Goal: Navigation & Orientation: Find specific page/section

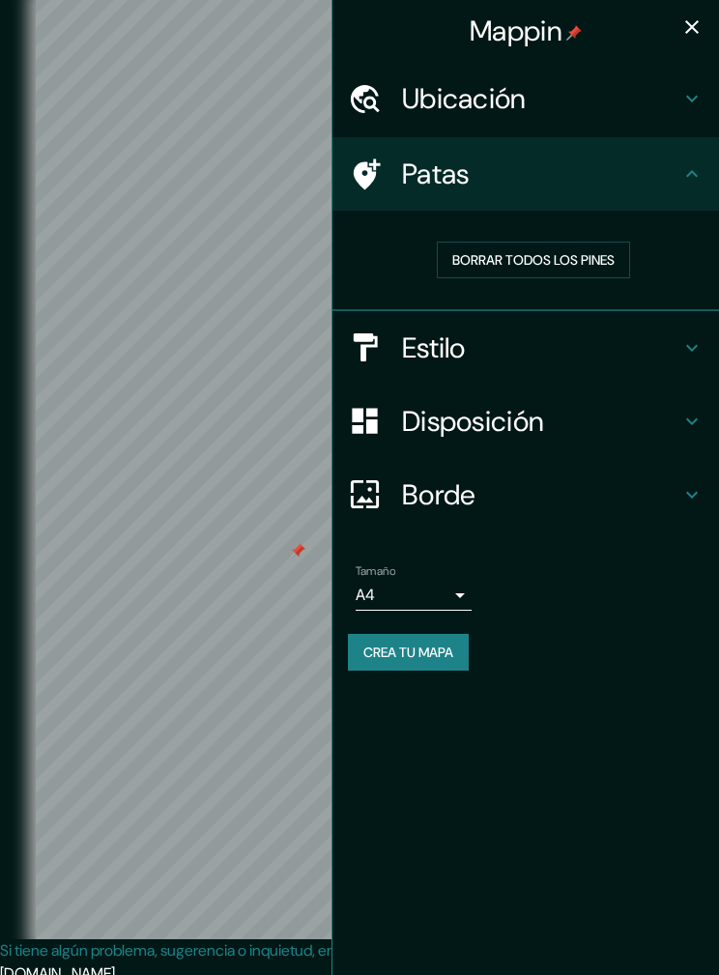
click at [693, 43] on button "button" at bounding box center [692, 27] width 39 height 39
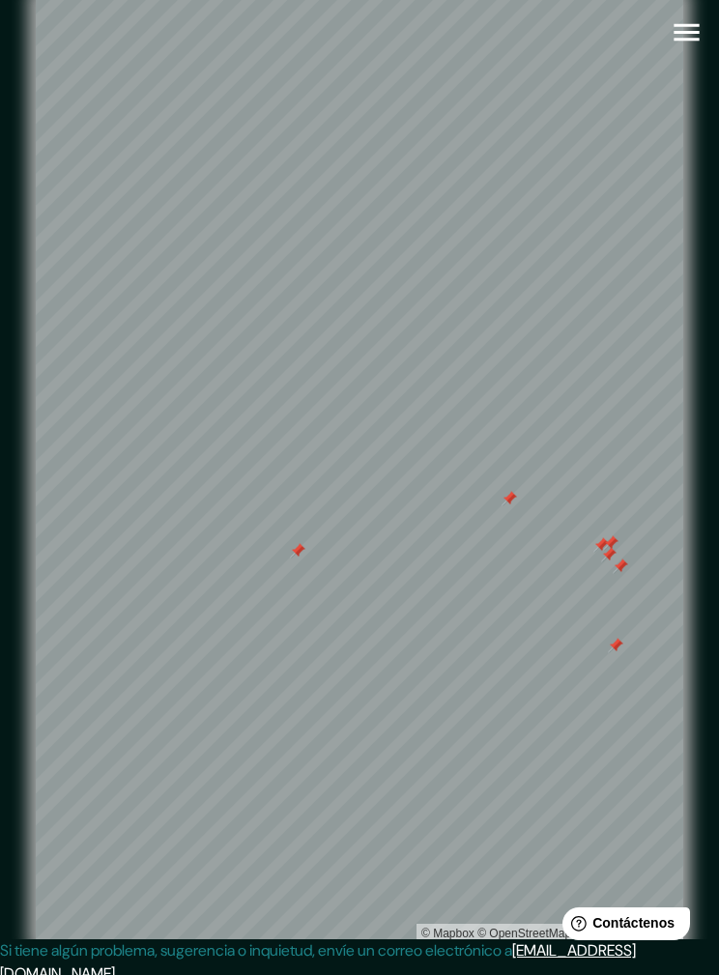
click at [685, 38] on icon "button" at bounding box center [687, 32] width 34 height 34
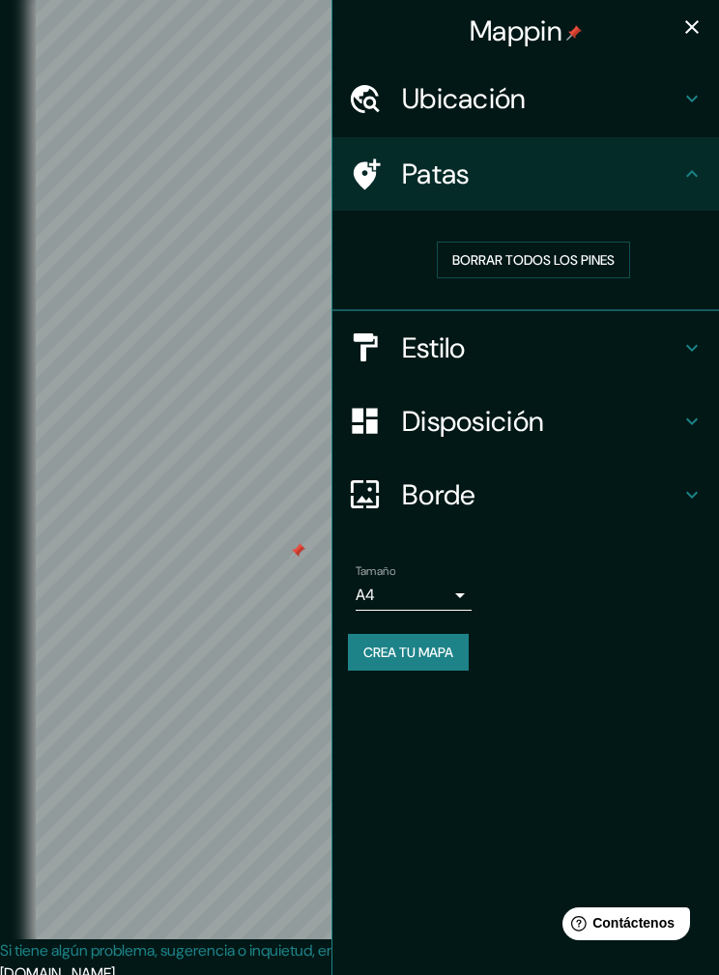
click at [511, 172] on h4 "Patas" at bounding box center [541, 174] width 278 height 35
click at [698, 173] on icon at bounding box center [691, 173] width 23 height 23
click at [370, 167] on icon at bounding box center [367, 173] width 27 height 31
click at [697, 22] on icon "button" at bounding box center [692, 27] width 14 height 14
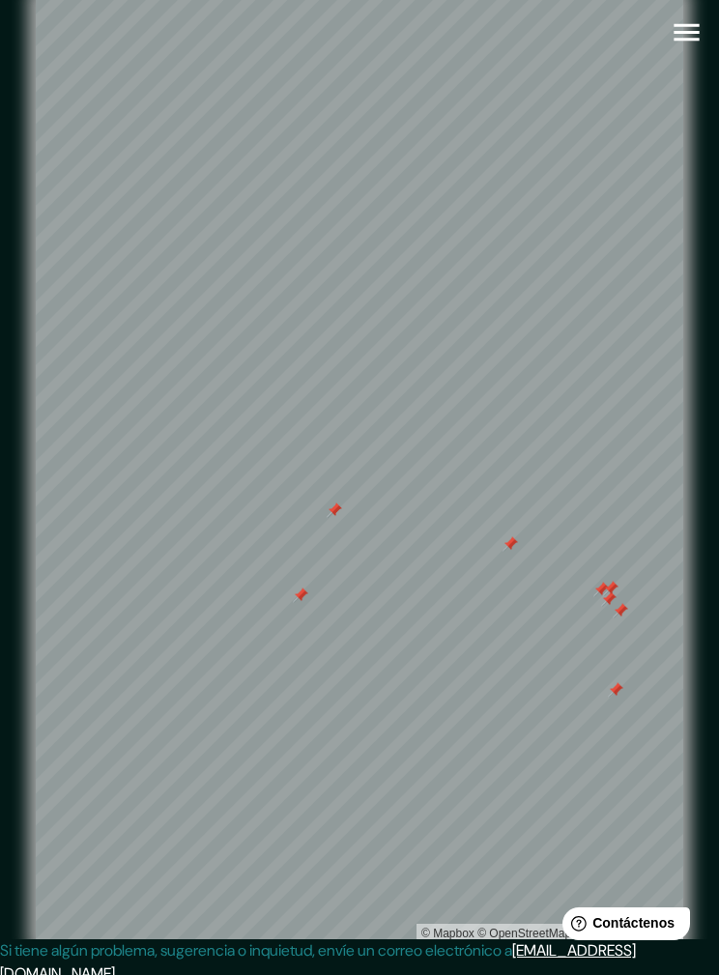
click at [703, 25] on button "button" at bounding box center [686, 32] width 49 height 49
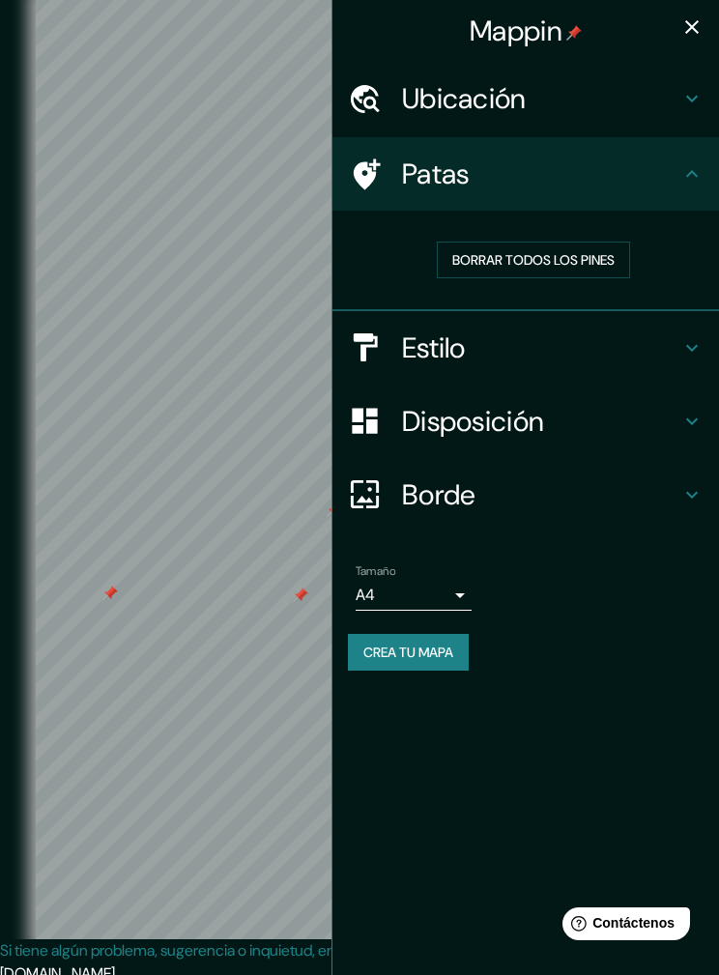
click at [108, 601] on div at bounding box center [109, 593] width 15 height 15
click at [553, 354] on h4 "Estilo" at bounding box center [541, 347] width 278 height 35
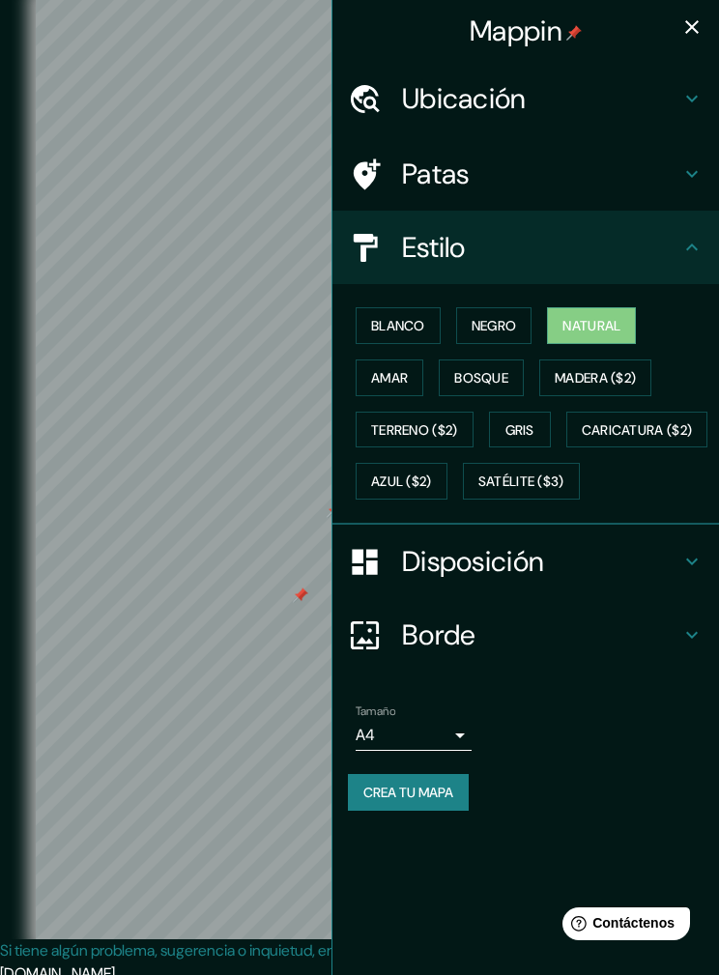
click at [686, 31] on icon "button" at bounding box center [691, 26] width 23 height 23
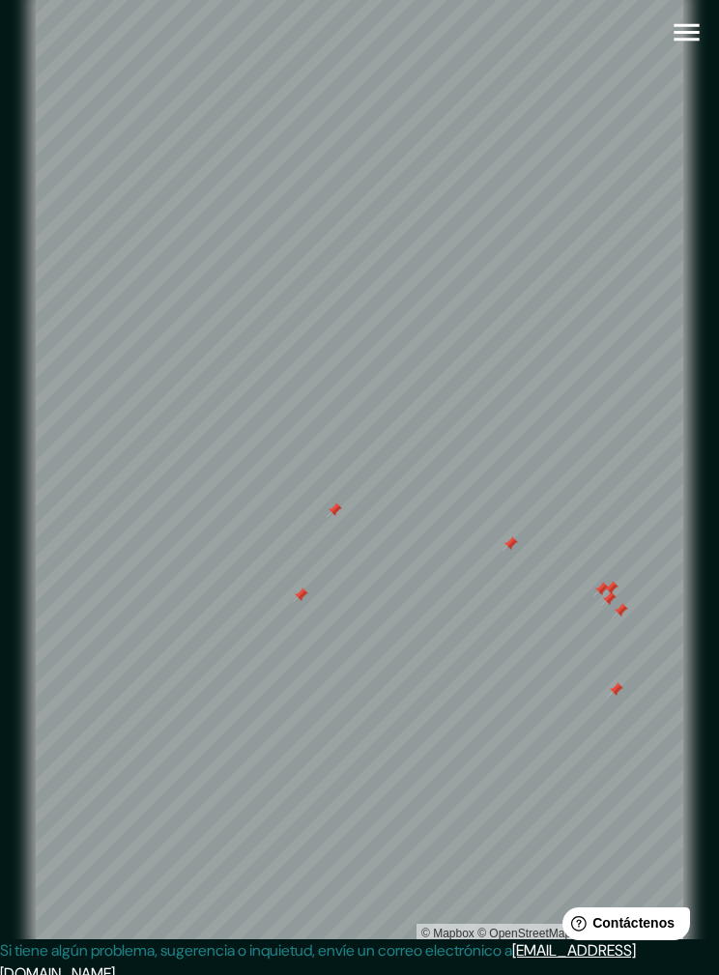
click at [341, 518] on div at bounding box center [334, 509] width 15 height 15
click at [694, 16] on icon "button" at bounding box center [687, 32] width 34 height 34
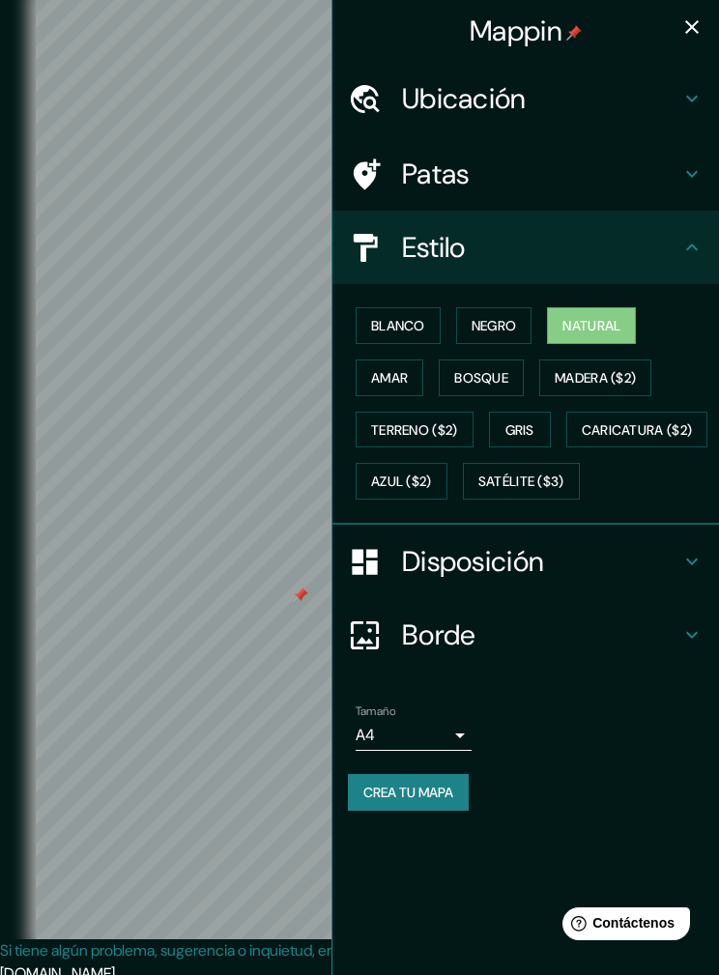
click at [498, 165] on h4 "Patas" at bounding box center [541, 174] width 278 height 35
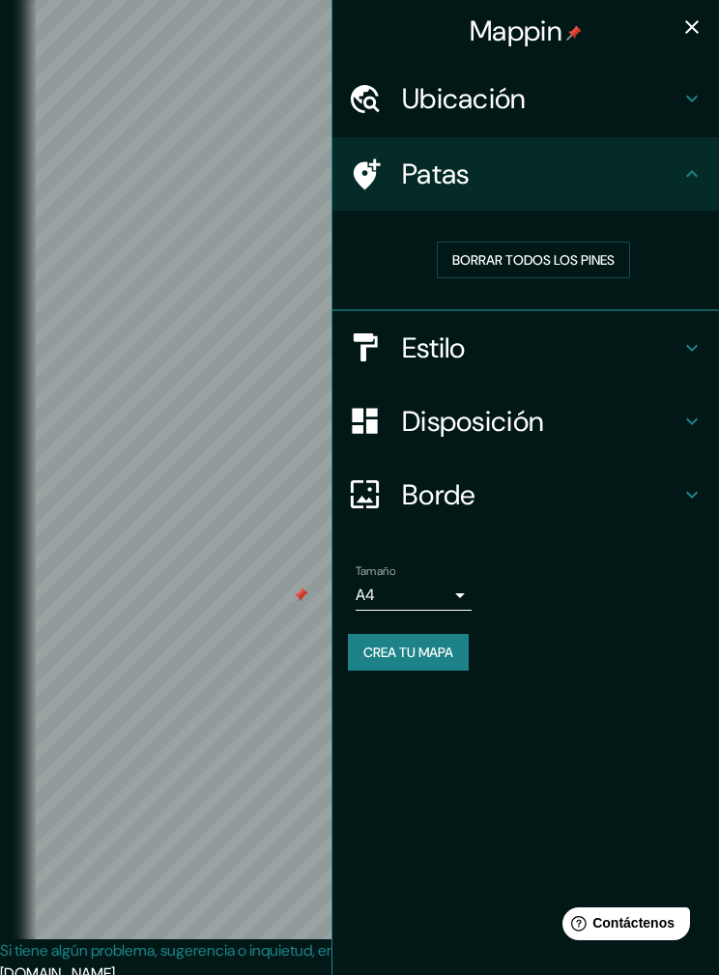
click at [368, 169] on icon at bounding box center [367, 173] width 27 height 31
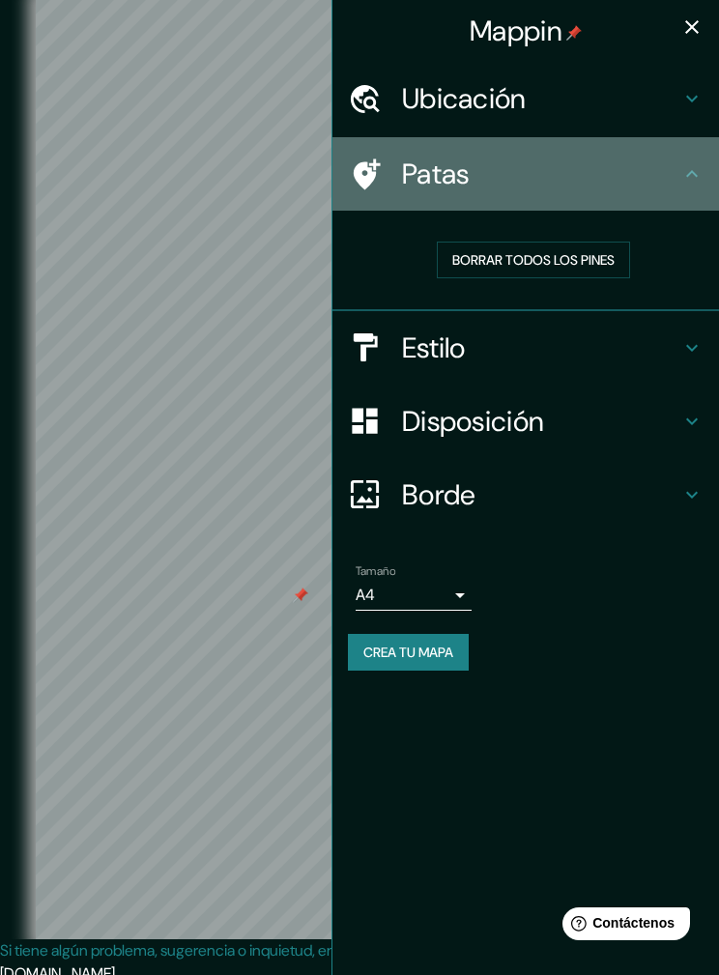
click at [378, 167] on icon at bounding box center [365, 174] width 34 height 34
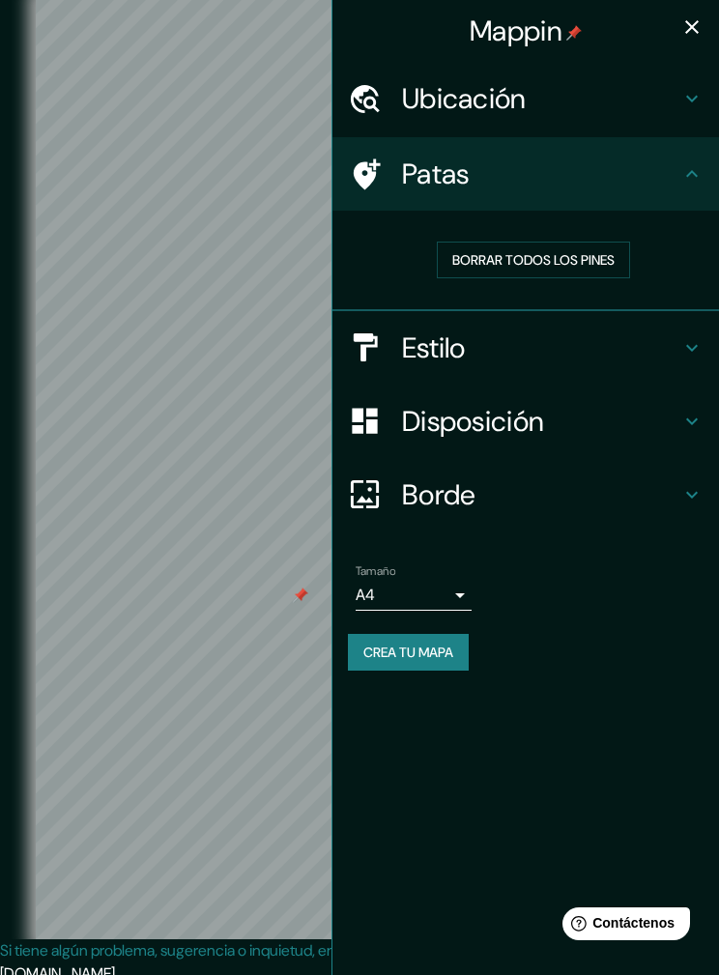
click at [689, 21] on icon "button" at bounding box center [691, 26] width 23 height 23
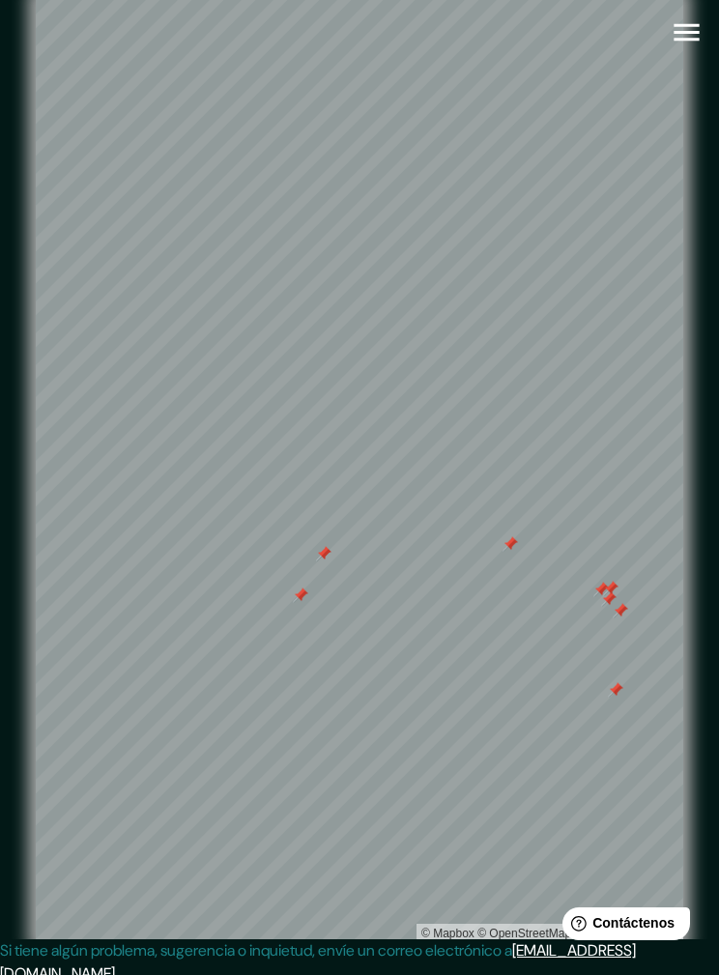
click at [326, 561] on div at bounding box center [323, 553] width 15 height 15
click at [318, 565] on div at bounding box center [313, 557] width 15 height 15
click at [683, 48] on icon "button" at bounding box center [687, 32] width 34 height 34
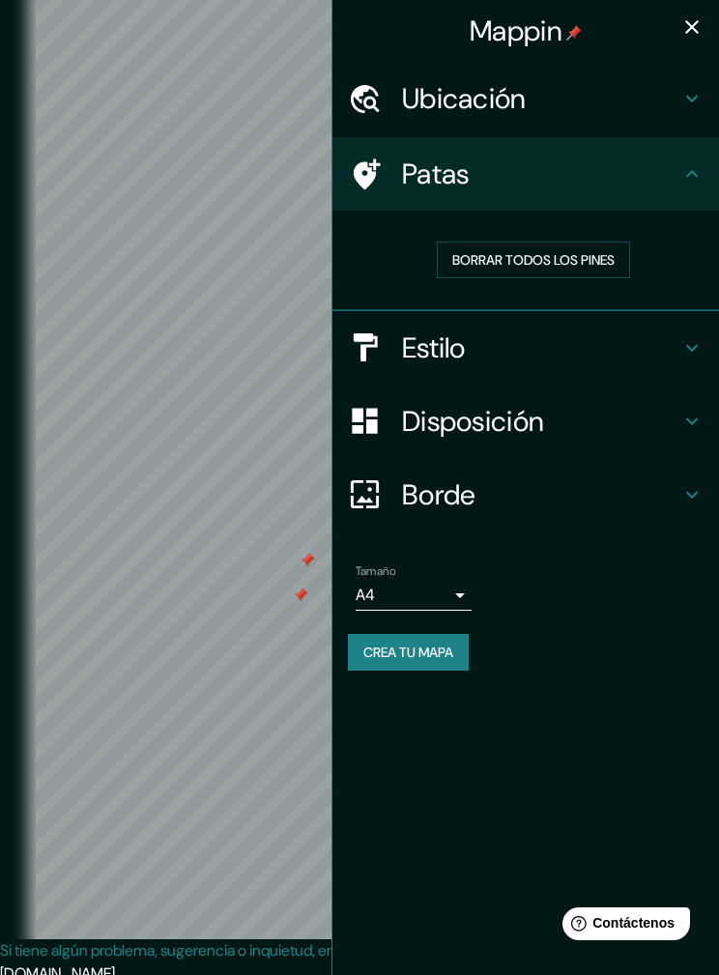
click at [700, 25] on icon "button" at bounding box center [691, 26] width 23 height 23
